Goal: Information Seeking & Learning: Learn about a topic

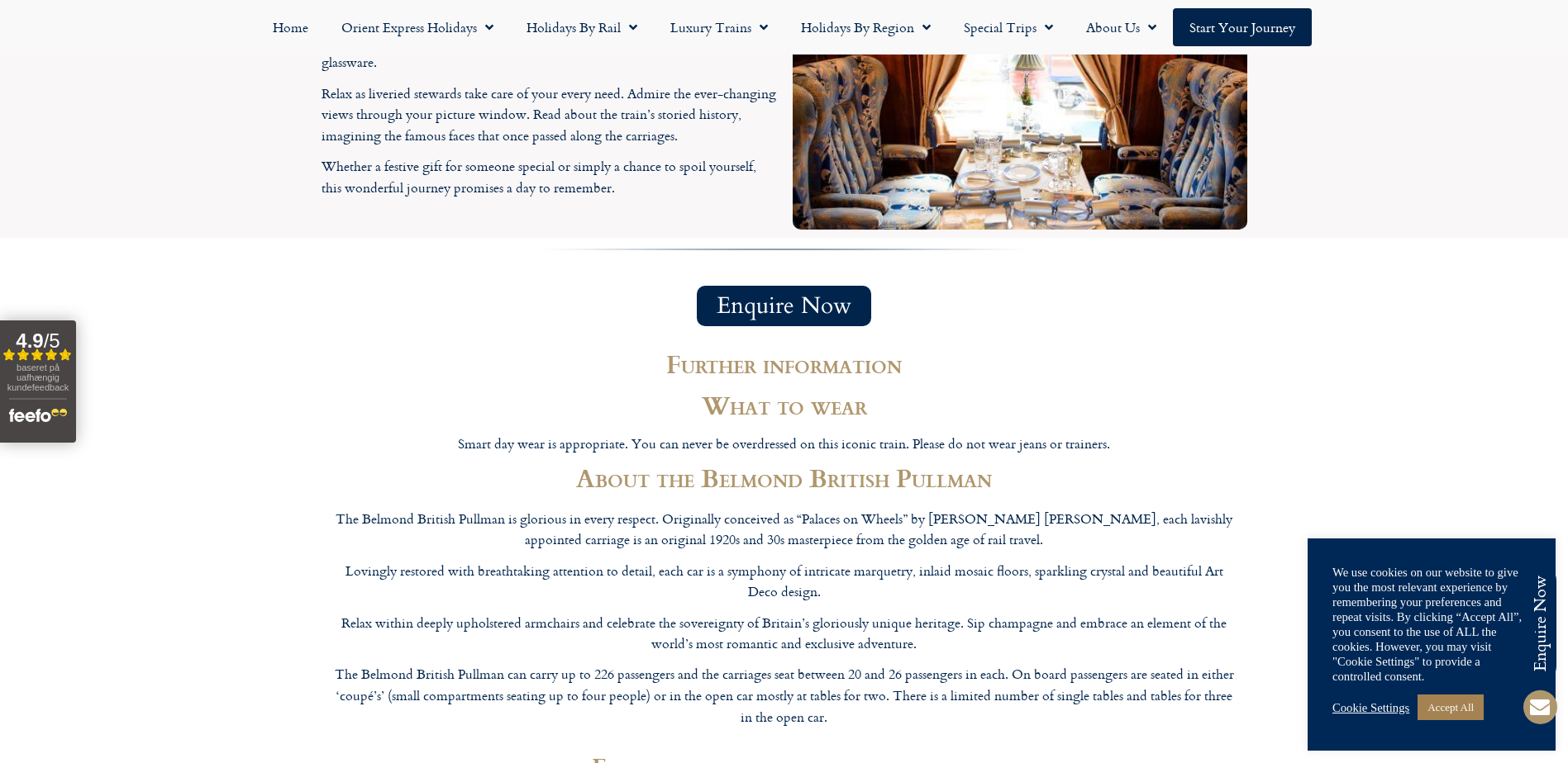
scroll to position [1817, 0]
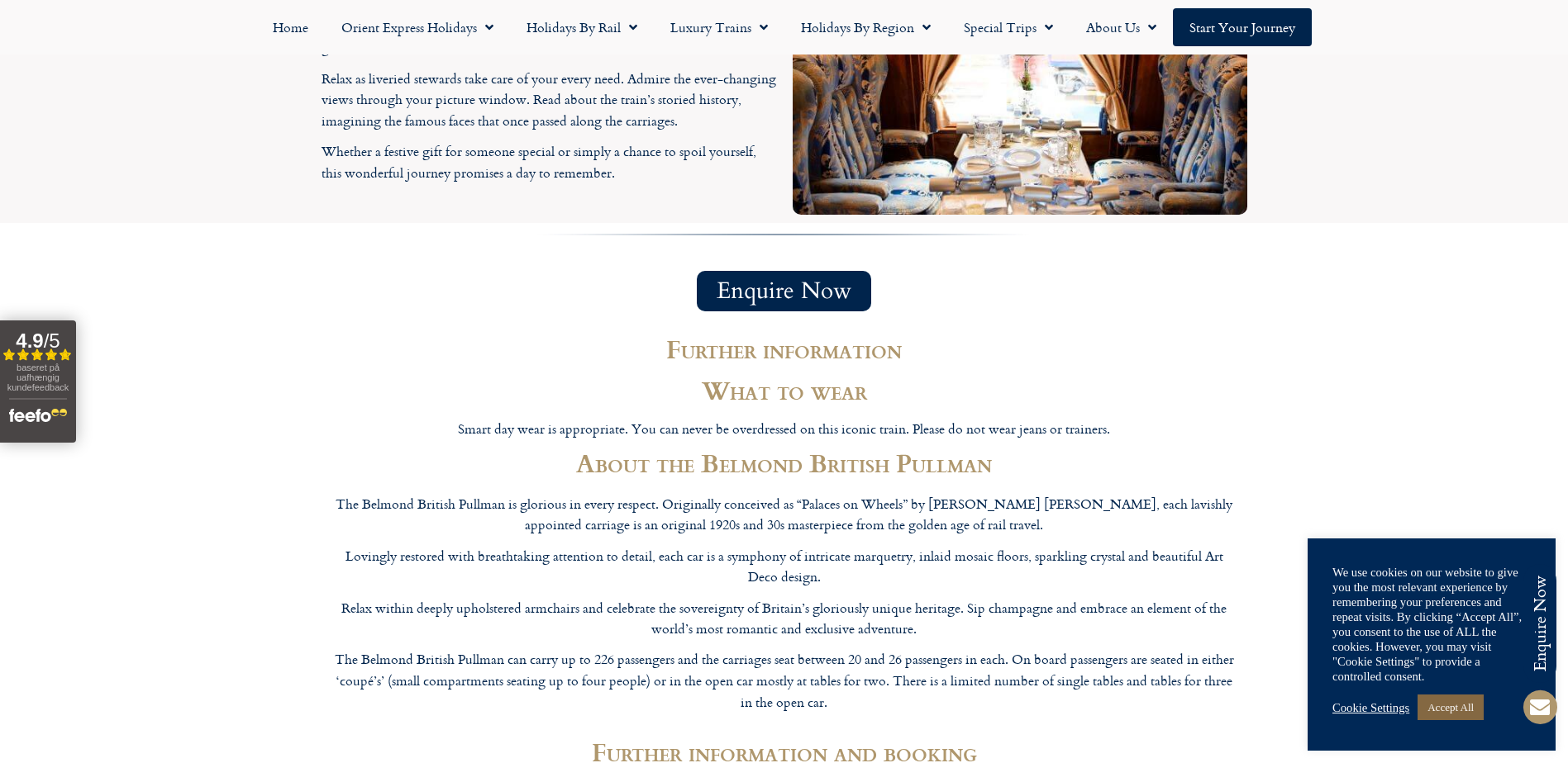
click at [1466, 703] on link "Accept All" at bounding box center [1450, 707] width 66 height 26
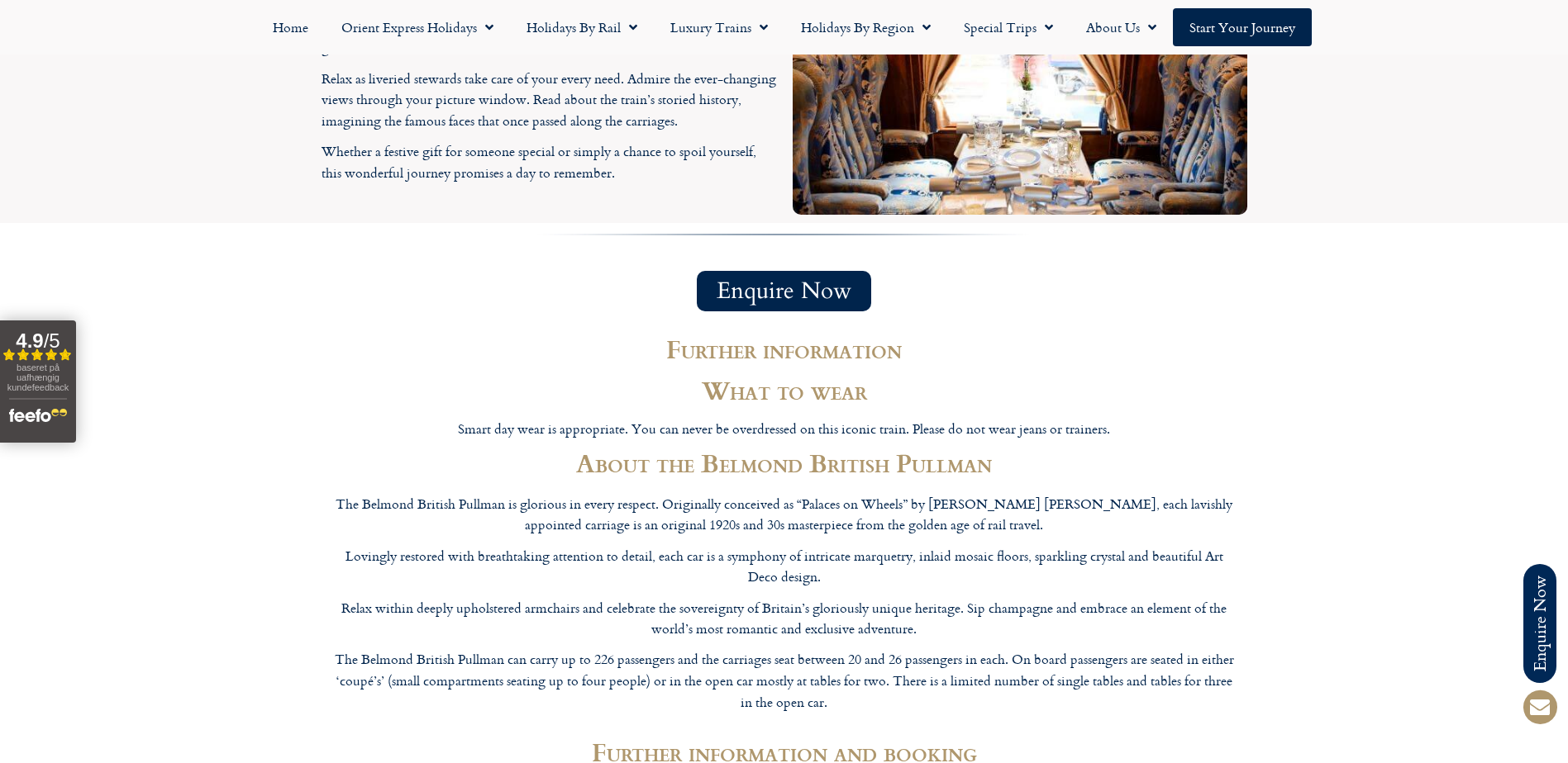
click at [1353, 537] on section "Further information What to wear Smart day wear is appropriate. You can never b…" at bounding box center [784, 573] width 1568 height 508
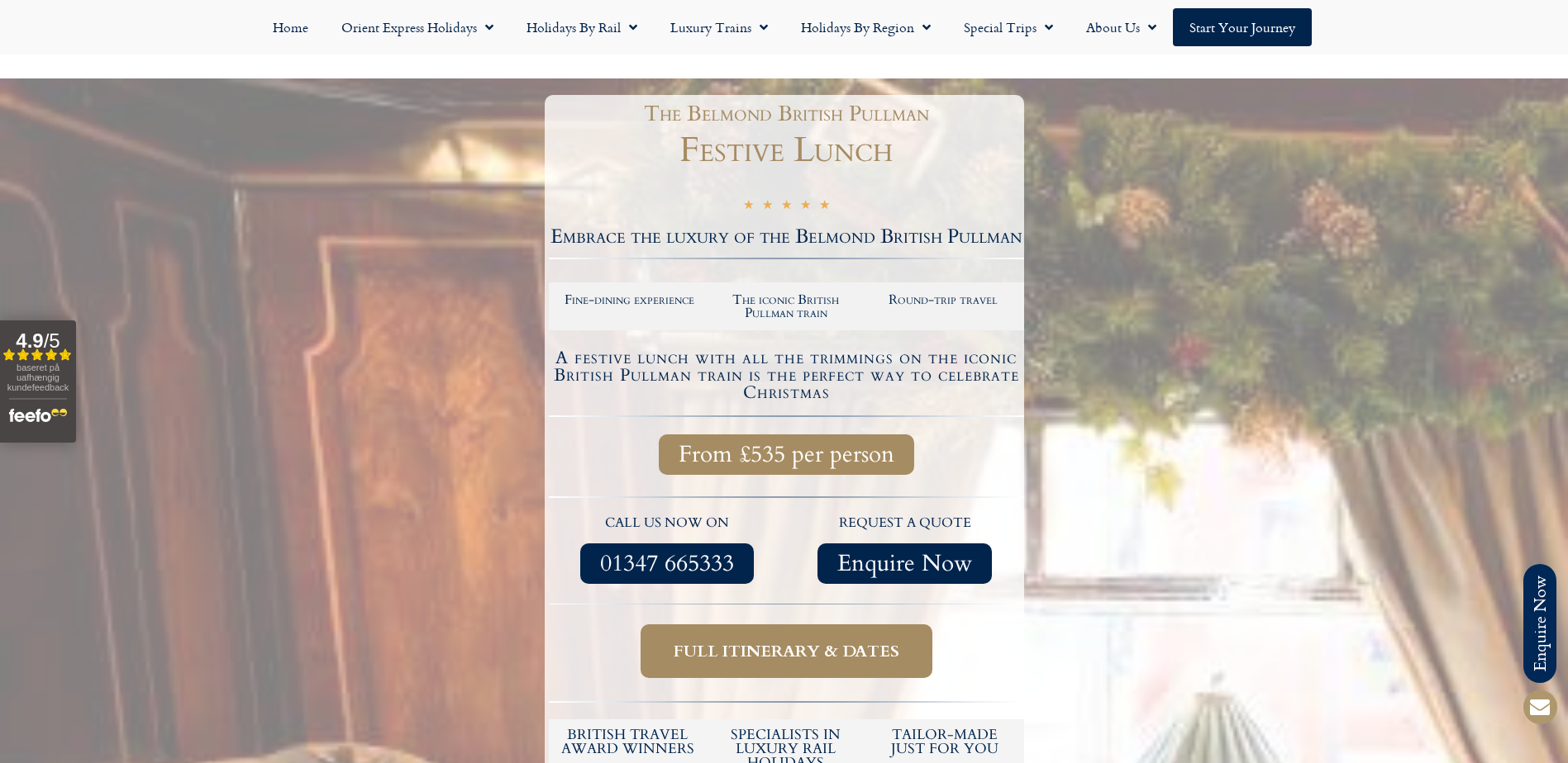
scroll to position [0, 0]
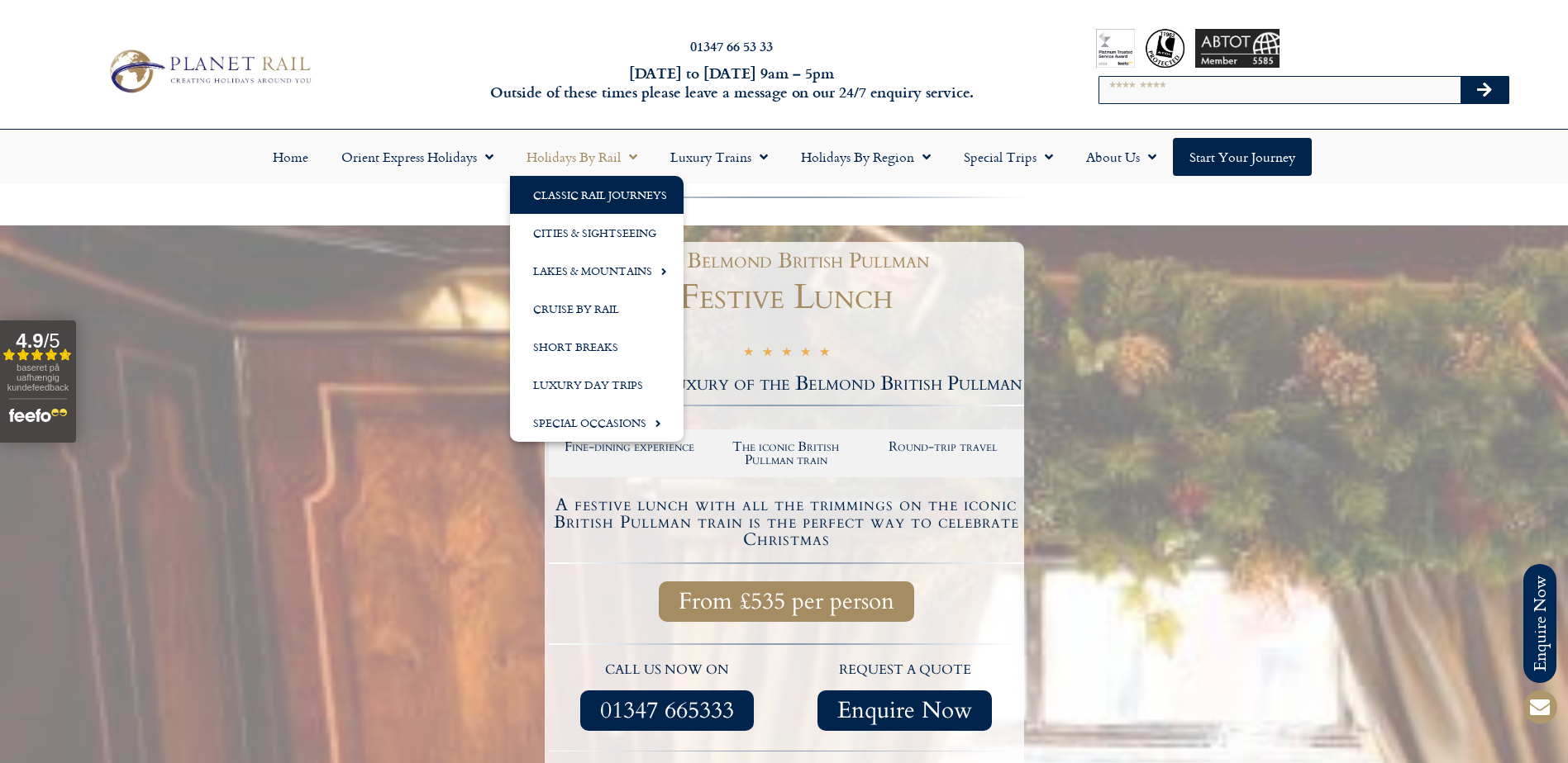
click at [616, 189] on link "Classic Rail Journeys" at bounding box center [596, 195] width 173 height 38
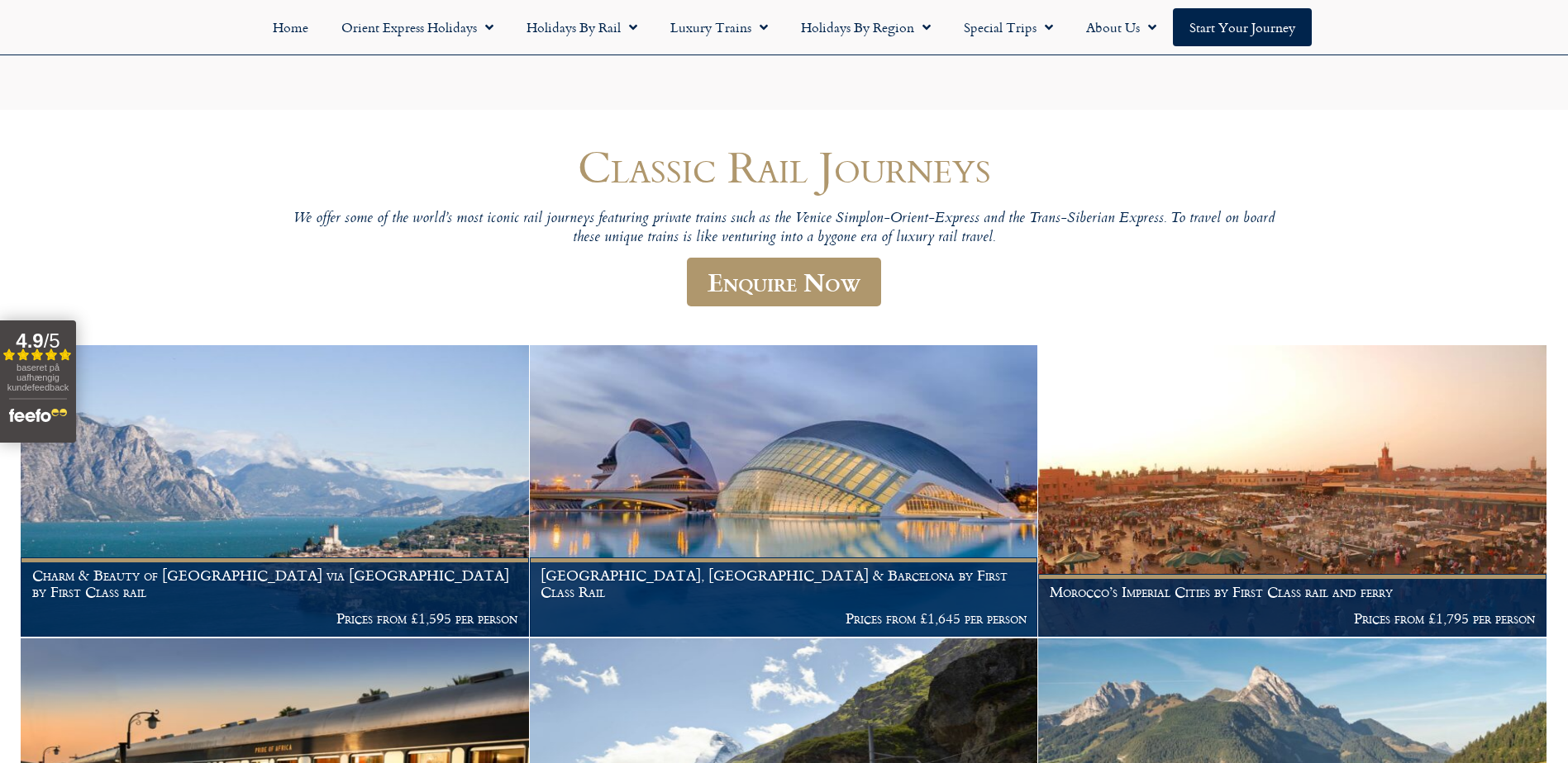
scroll to position [248, 0]
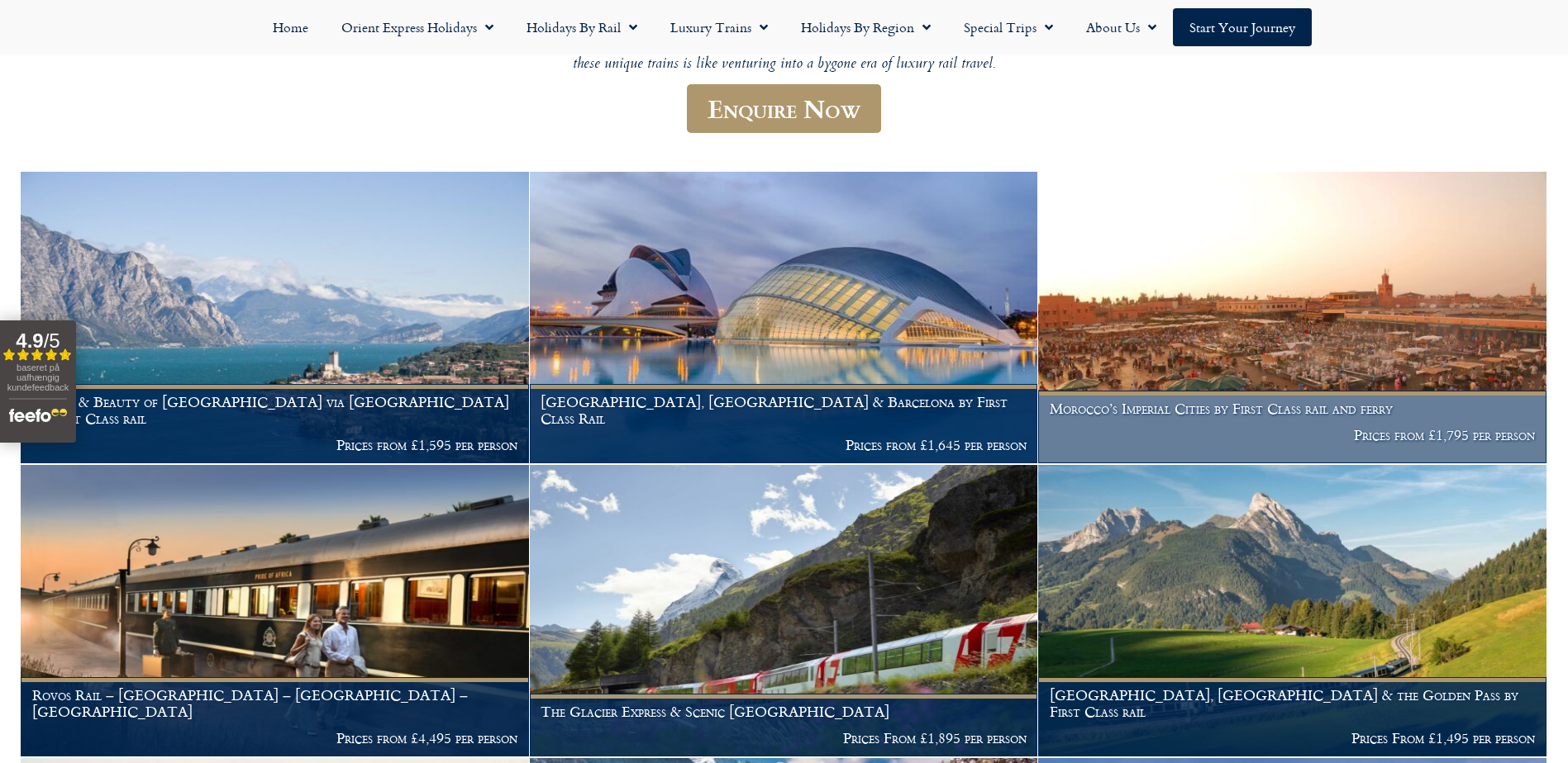
click at [1156, 424] on figcaption "Morocco’s Imperial Cities by First Class rail and ferry Prices from £1,795 per …" at bounding box center [1292, 427] width 509 height 73
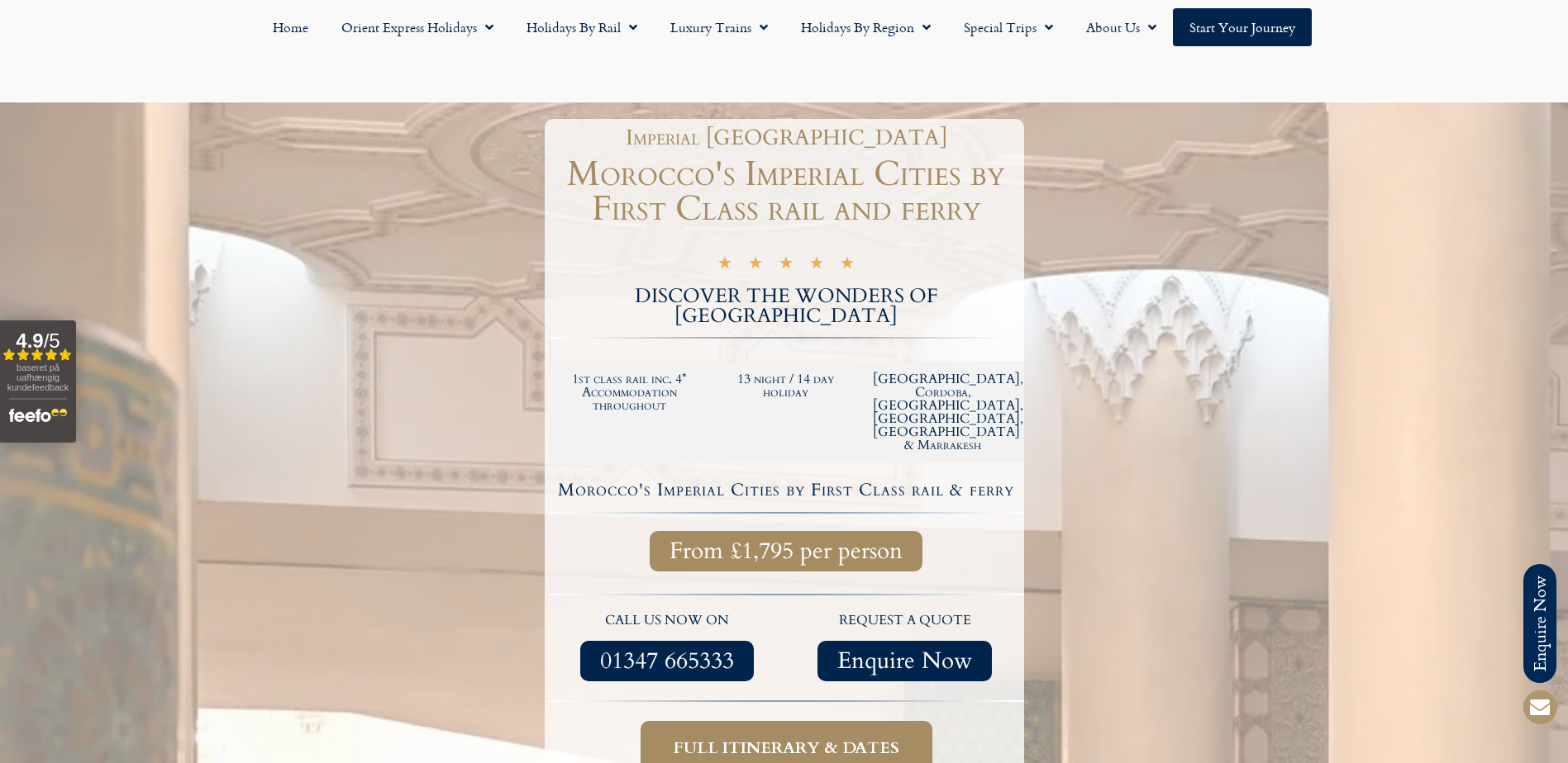
scroll to position [165, 0]
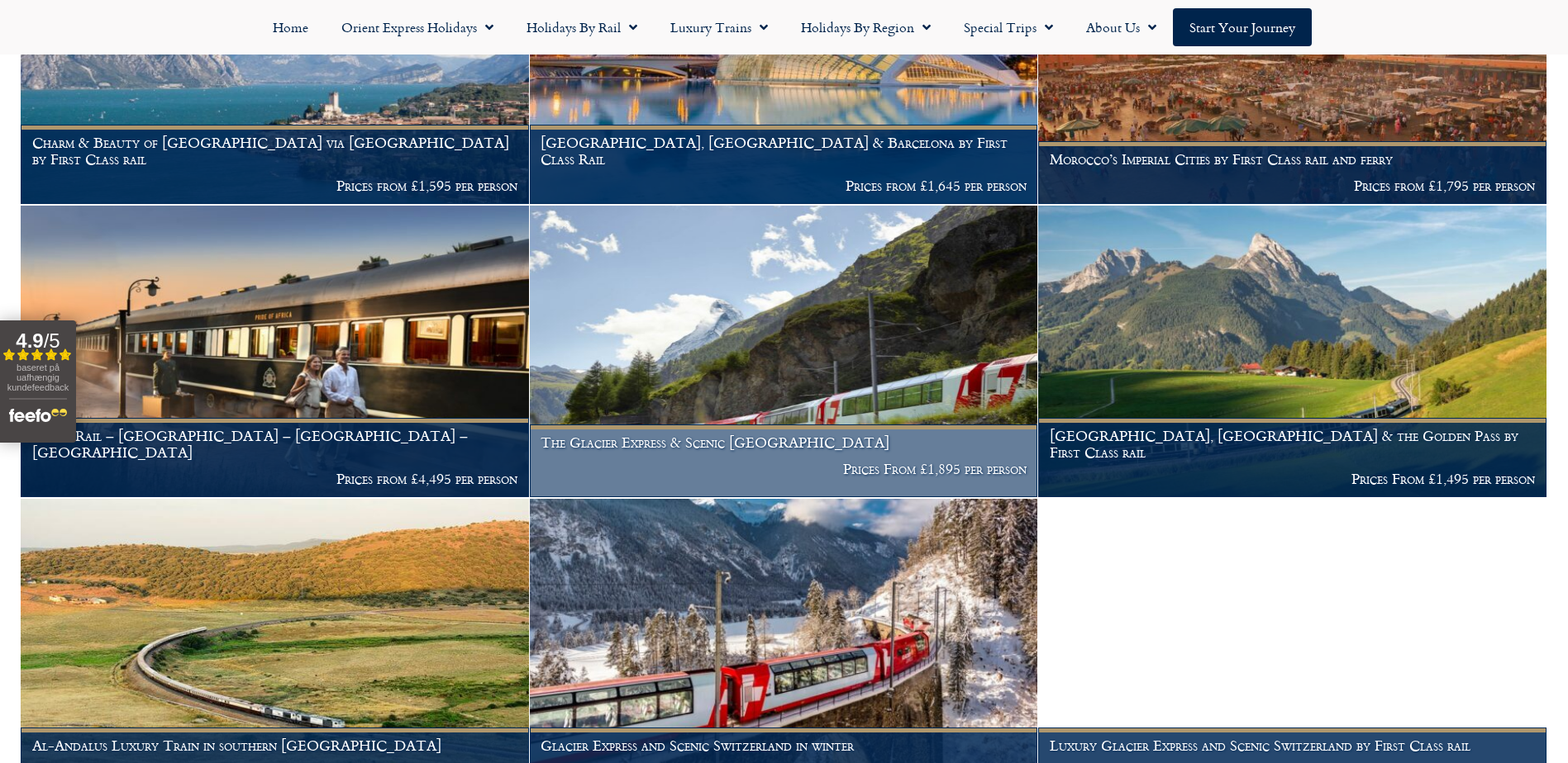
scroll to position [534, 0]
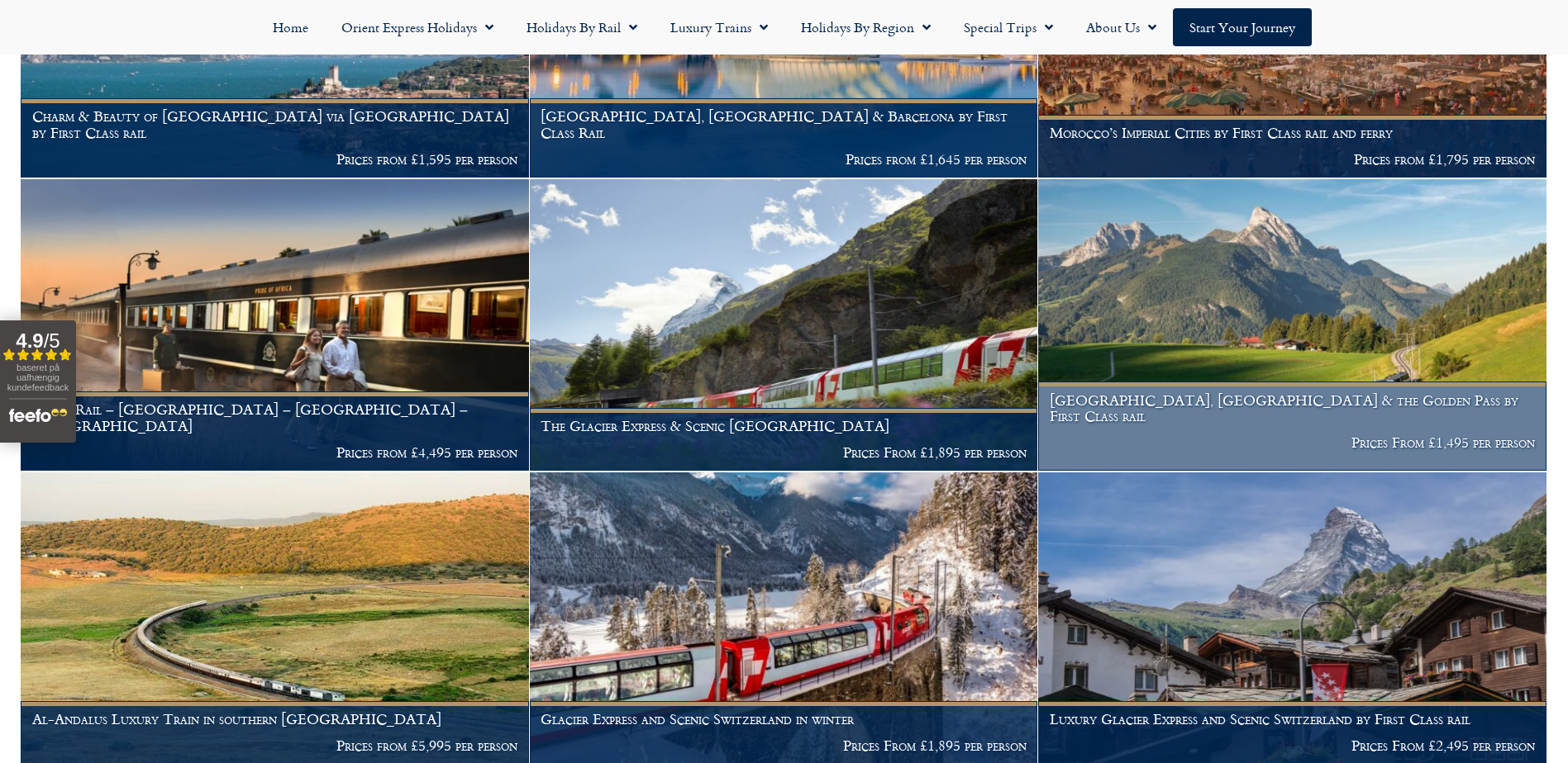
click at [1130, 400] on figcaption "Lucerne, Montreux & the Golden Pass by First Class rail Prices From £1,495 per …" at bounding box center [1292, 426] width 509 height 89
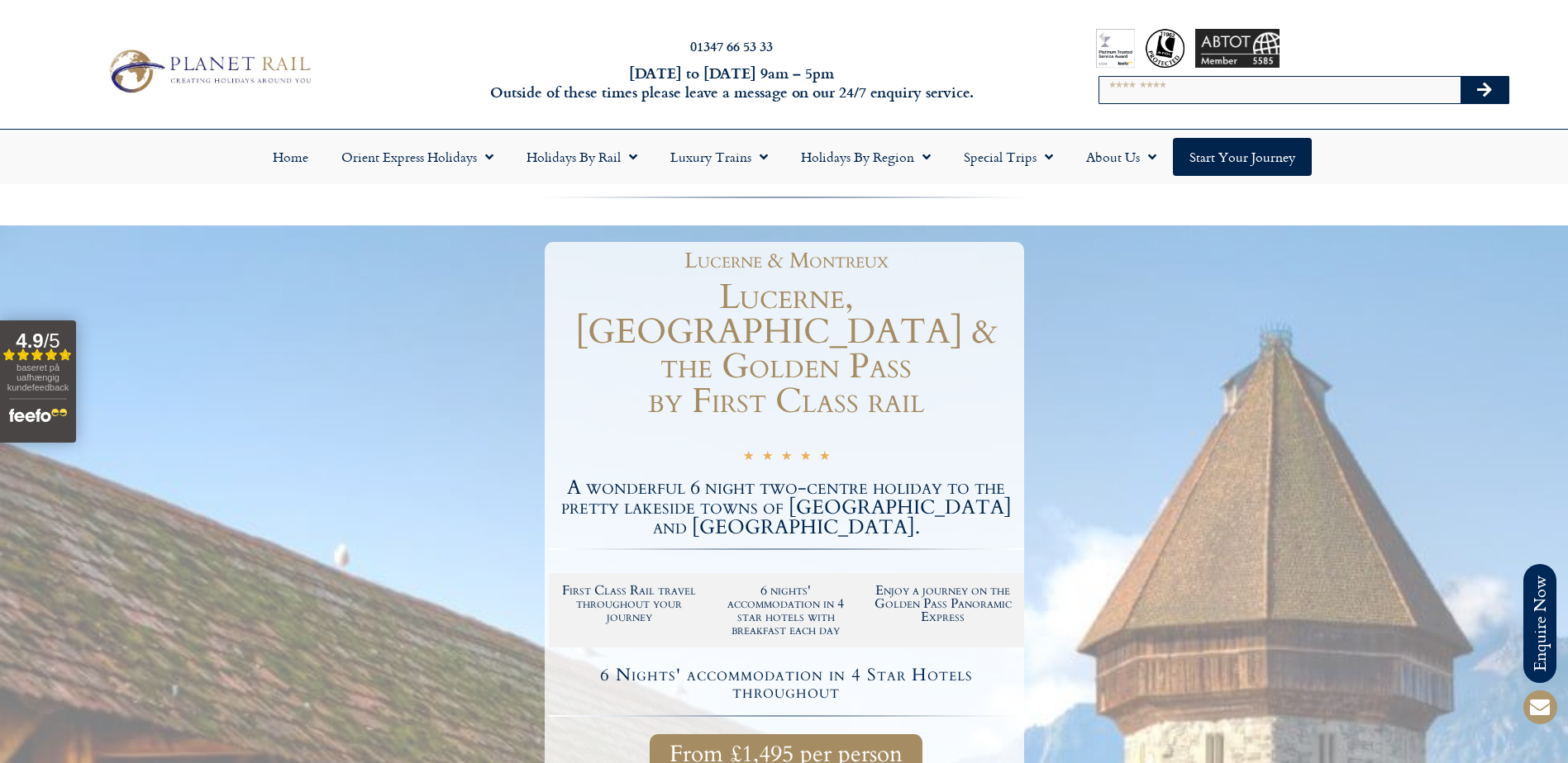
scroll to position [165, 0]
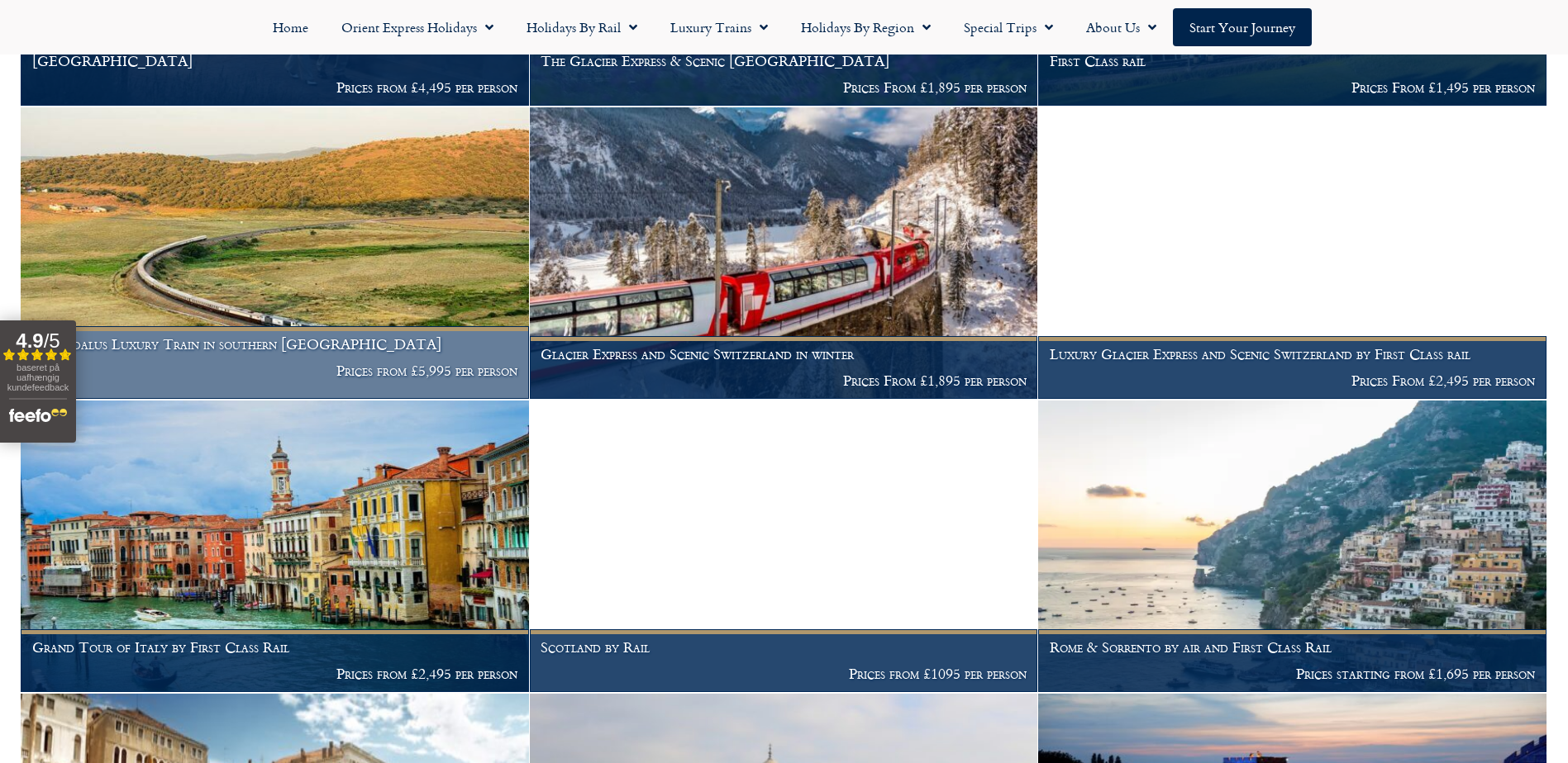
scroll to position [900, 0]
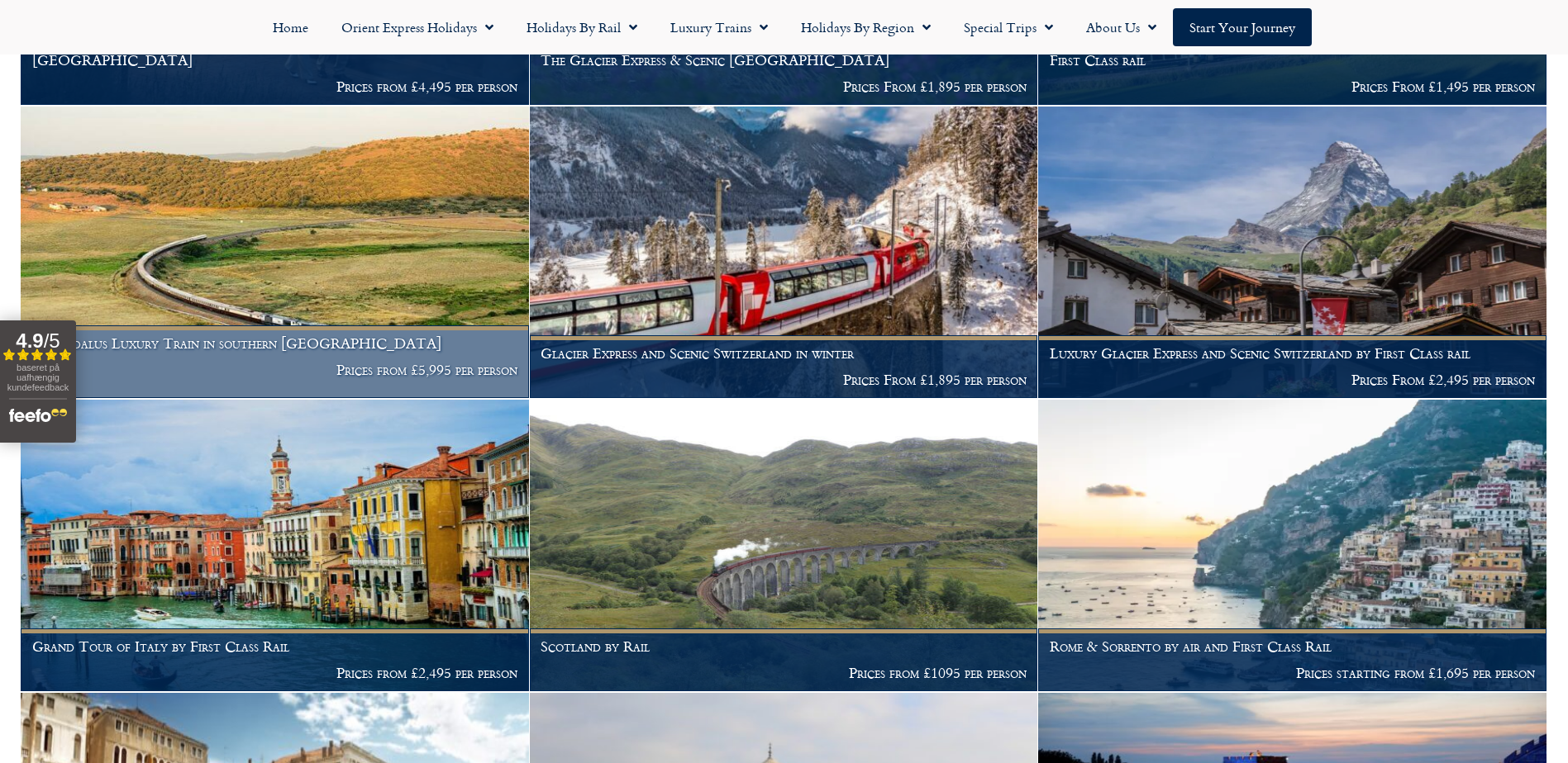
click at [265, 245] on img at bounding box center [274, 252] width 509 height 292
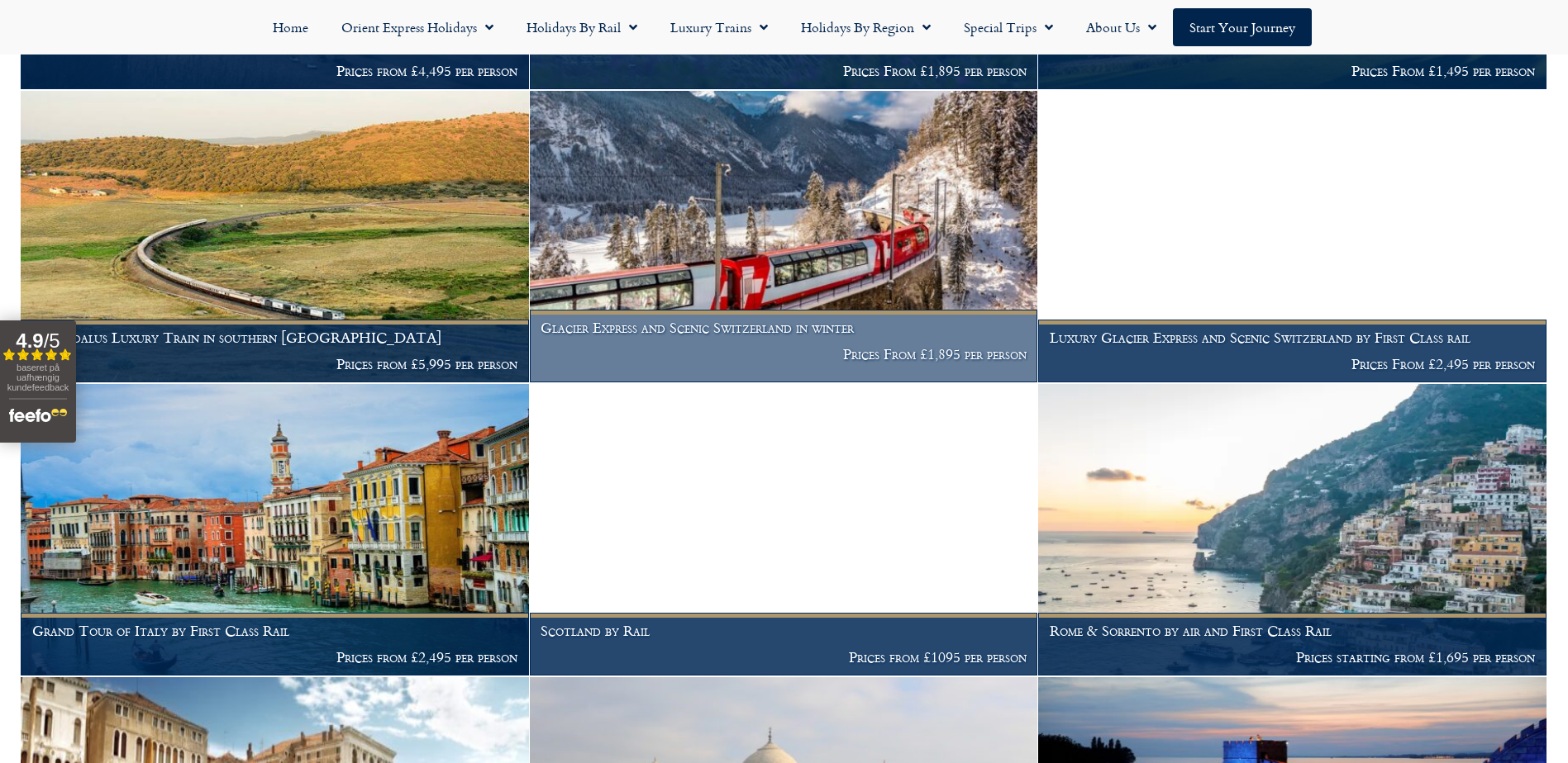
scroll to position [916, 0]
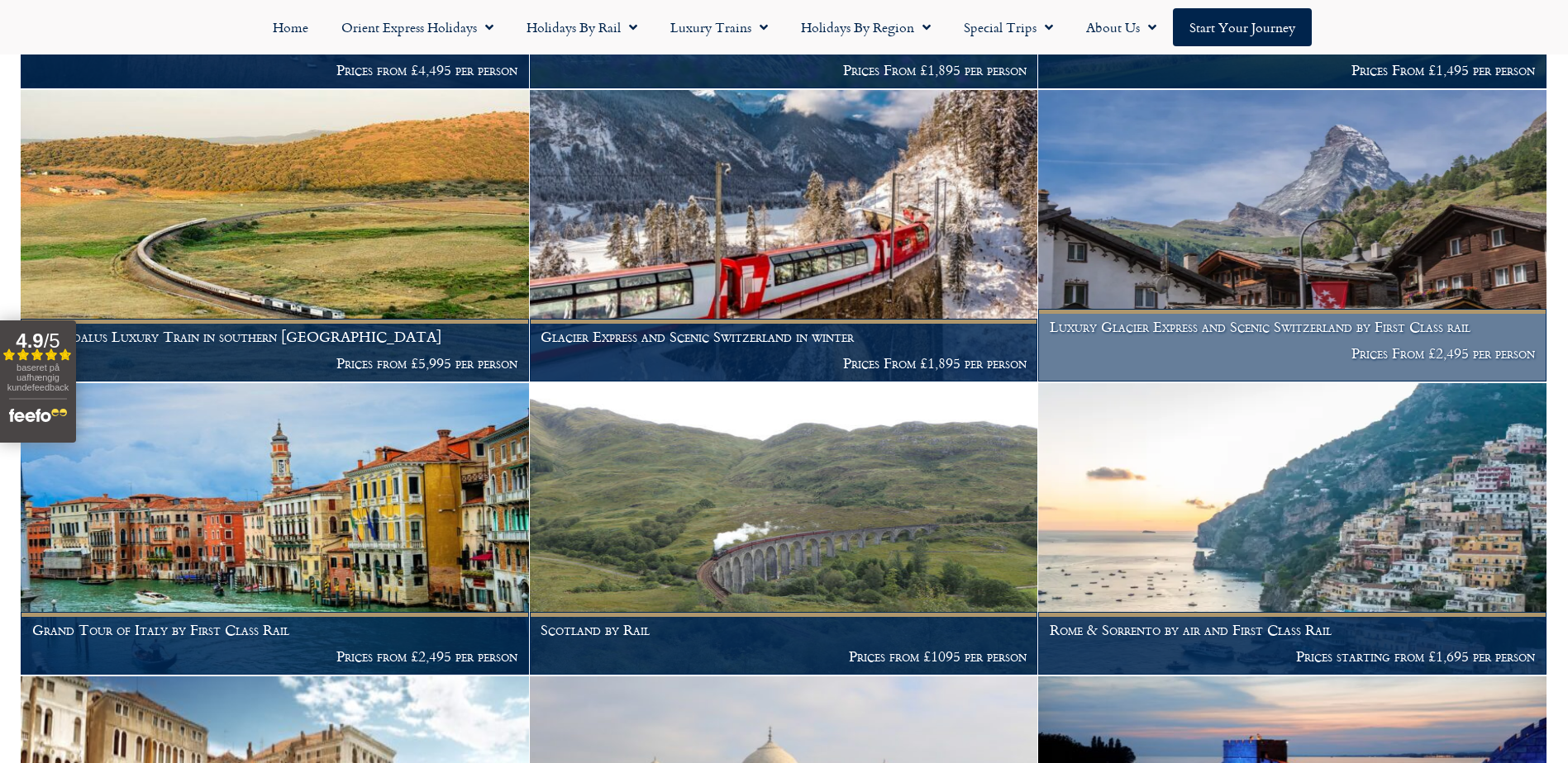
click at [1176, 192] on img at bounding box center [1292, 236] width 509 height 292
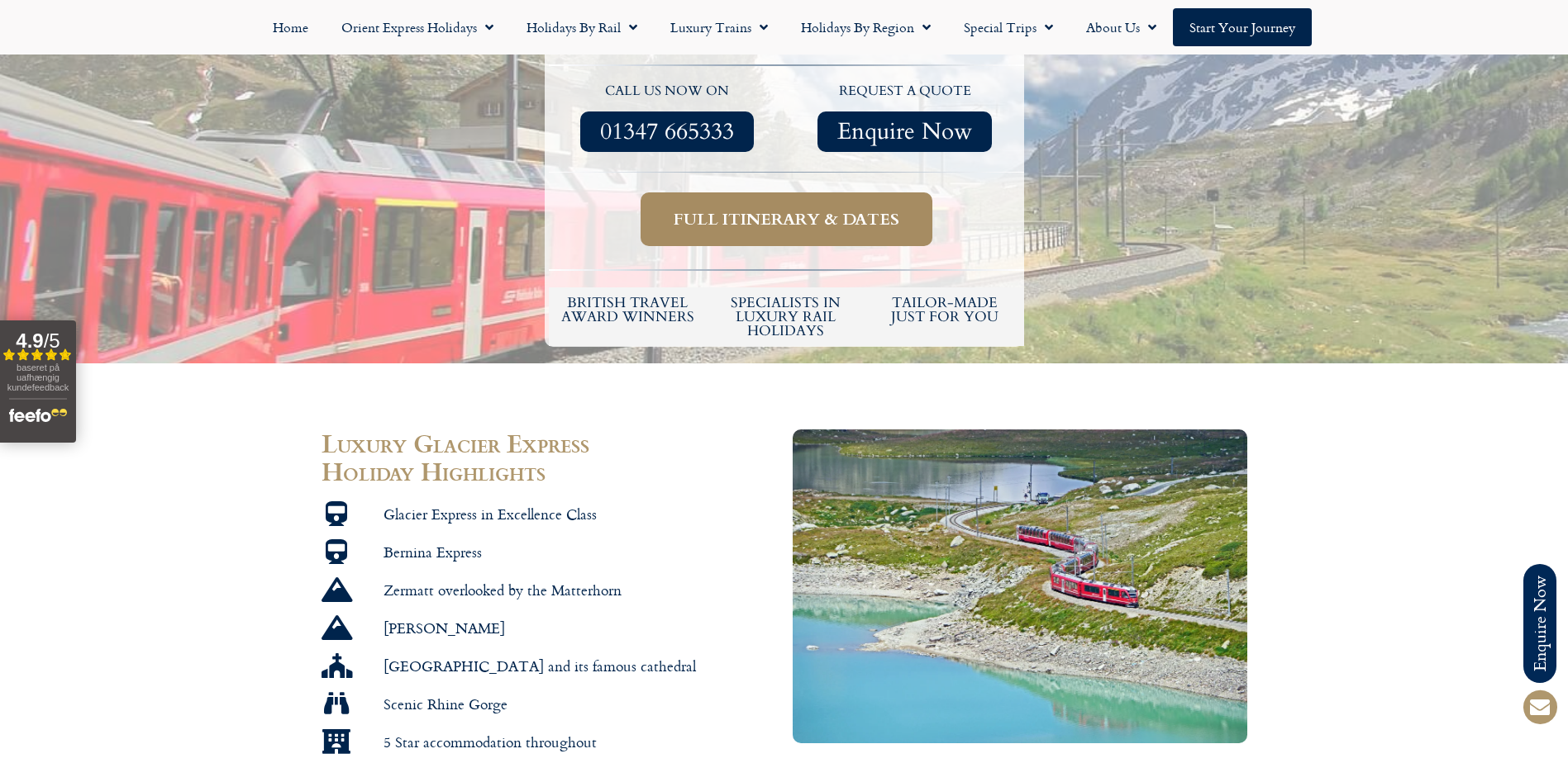
scroll to position [909, 0]
